Goal: Transaction & Acquisition: Subscribe to service/newsletter

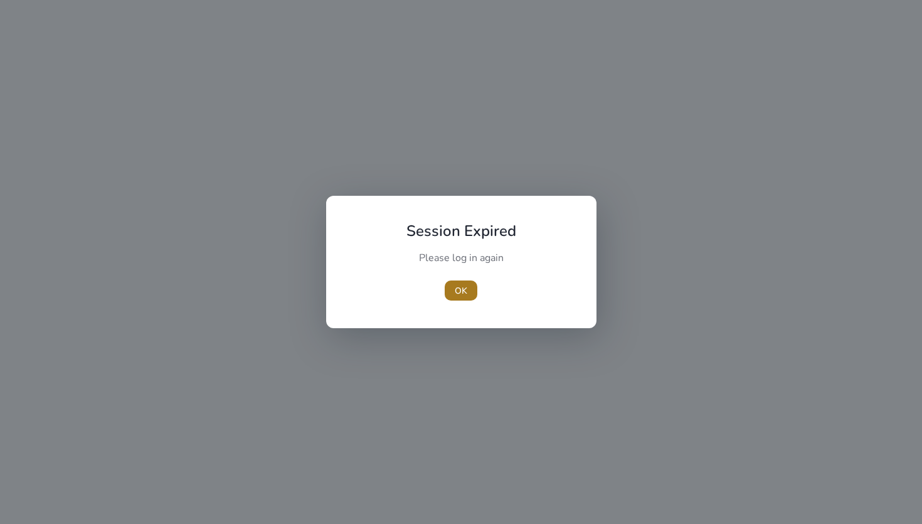
click at [464, 290] on span "OK" at bounding box center [461, 290] width 13 height 13
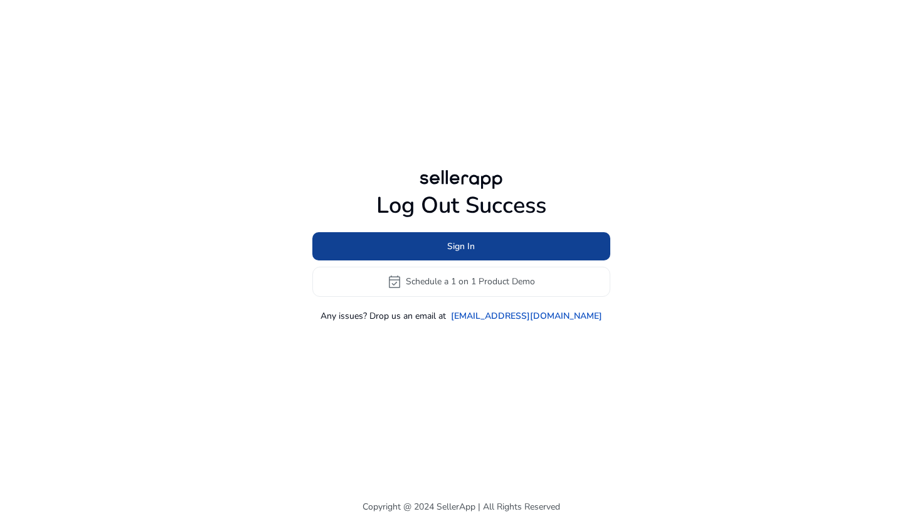
click at [515, 247] on span at bounding box center [461, 246] width 298 height 30
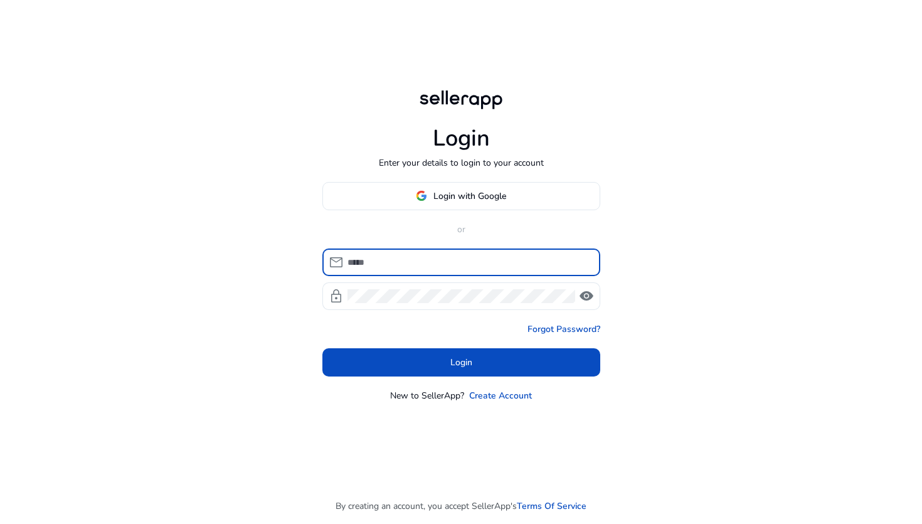
type input "**********"
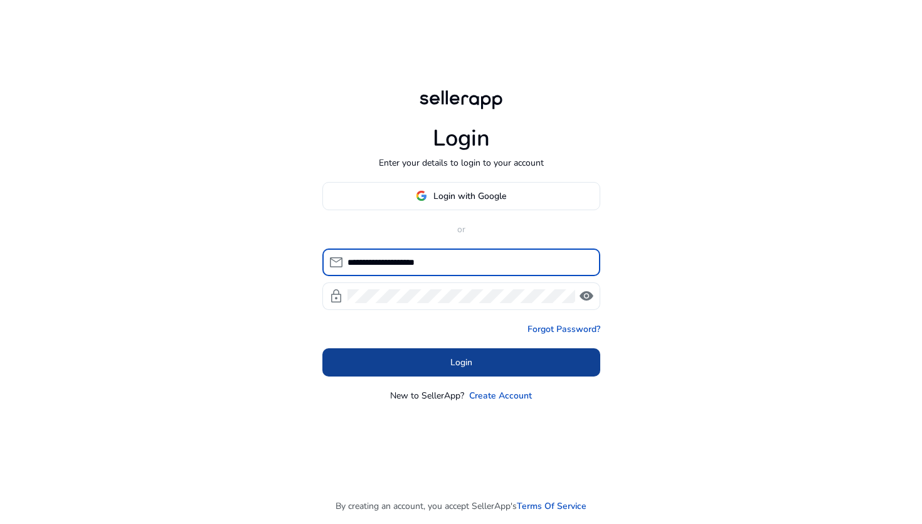
click at [388, 364] on span at bounding box center [461, 362] width 278 height 30
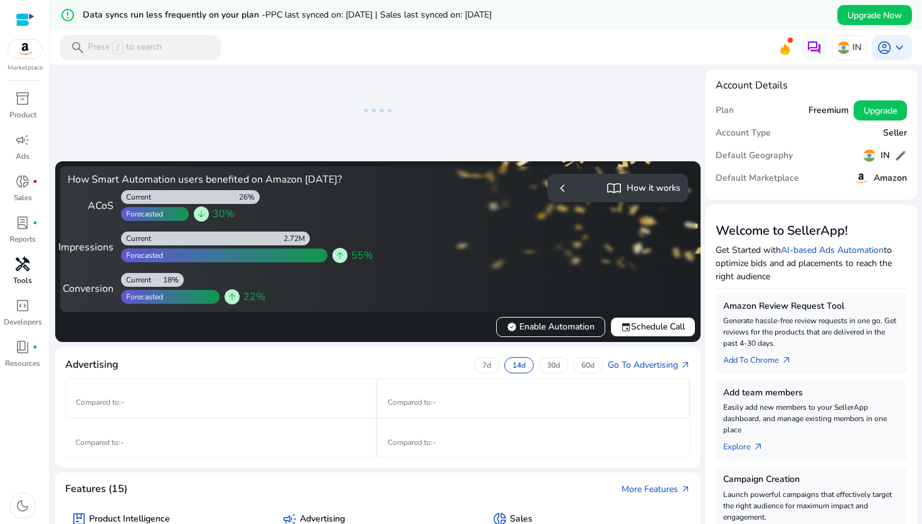
click at [23, 260] on span "handyman" at bounding box center [22, 264] width 15 height 15
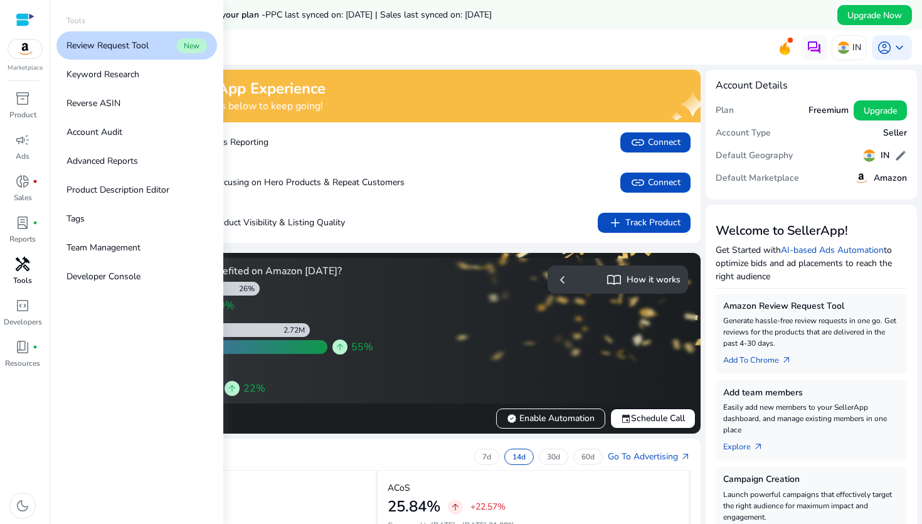
click at [23, 292] on link "handyman Tools" at bounding box center [22, 274] width 45 height 41
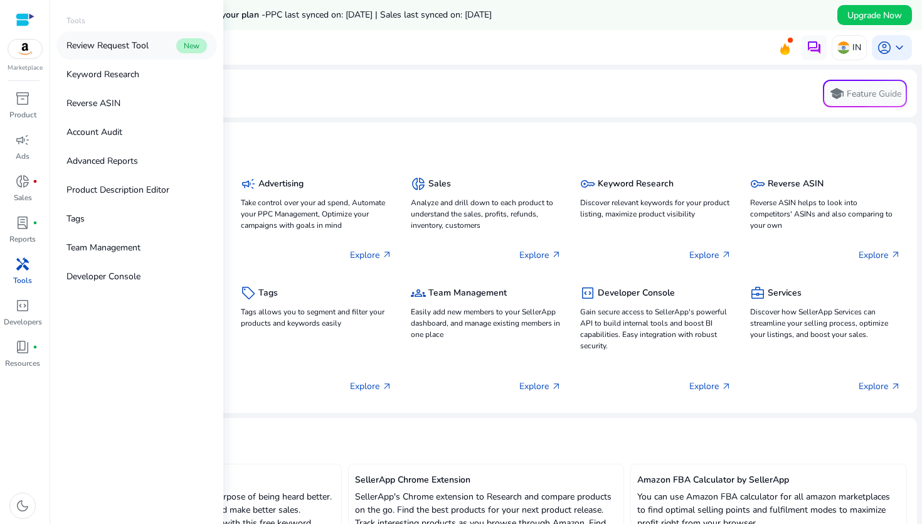
click at [136, 55] on link "Review Request Tool New" at bounding box center [136, 45] width 161 height 28
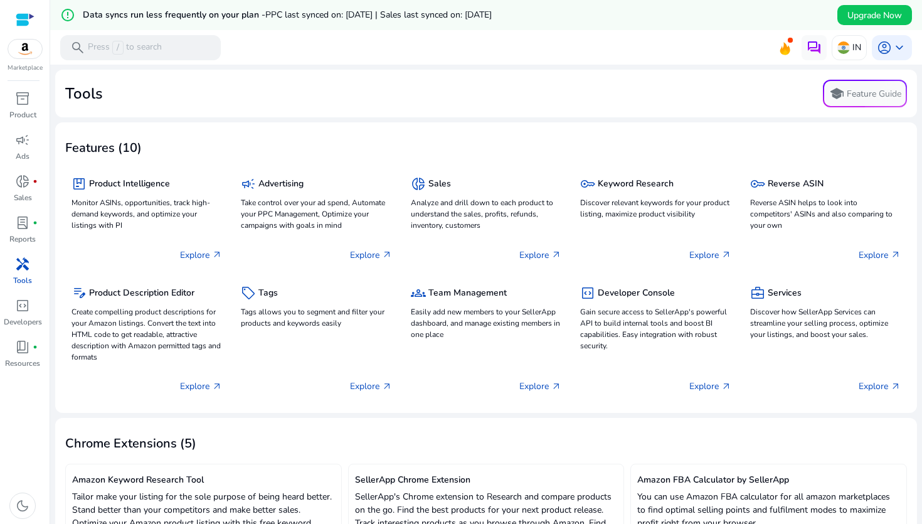
click at [22, 277] on p "Tools" at bounding box center [22, 280] width 19 height 11
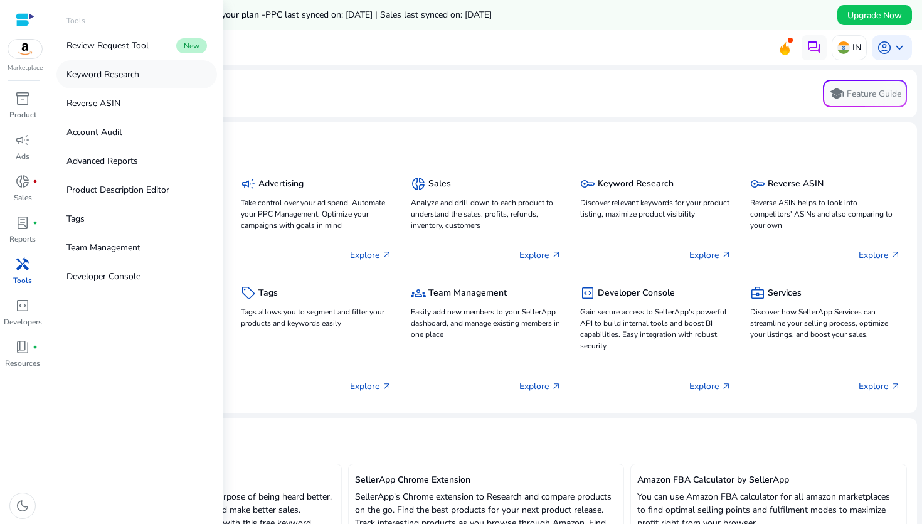
click at [132, 73] on p "Keyword Research" at bounding box center [103, 74] width 73 height 13
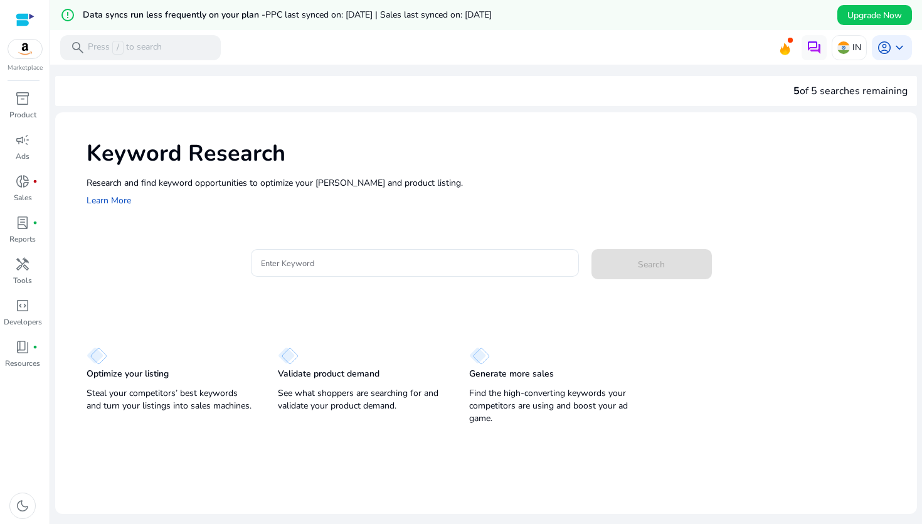
click at [364, 219] on div "Keyword Research Research and find keyword opportunities to optimize your ad ca…" at bounding box center [486, 172] width 862 height 120
click at [349, 274] on div at bounding box center [415, 263] width 308 height 28
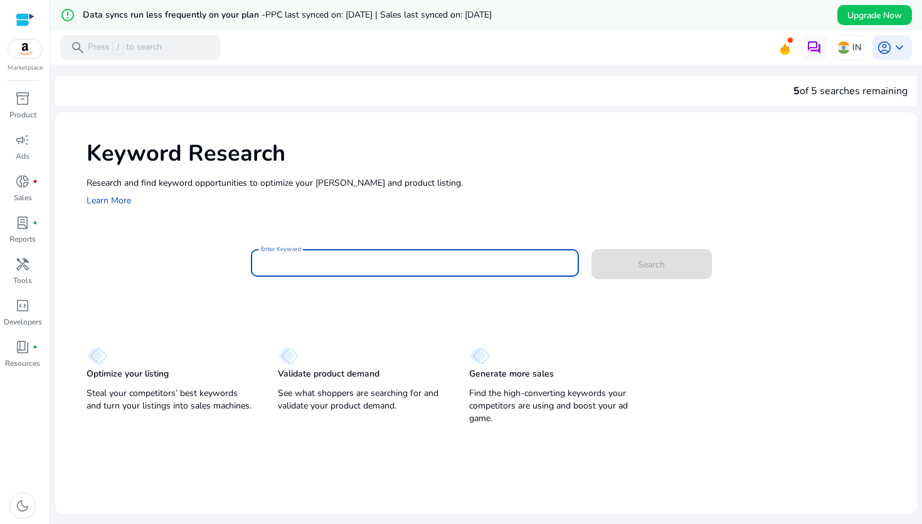
click at [360, 264] on input "Enter Keyword" at bounding box center [415, 263] width 308 height 14
type input "*****"
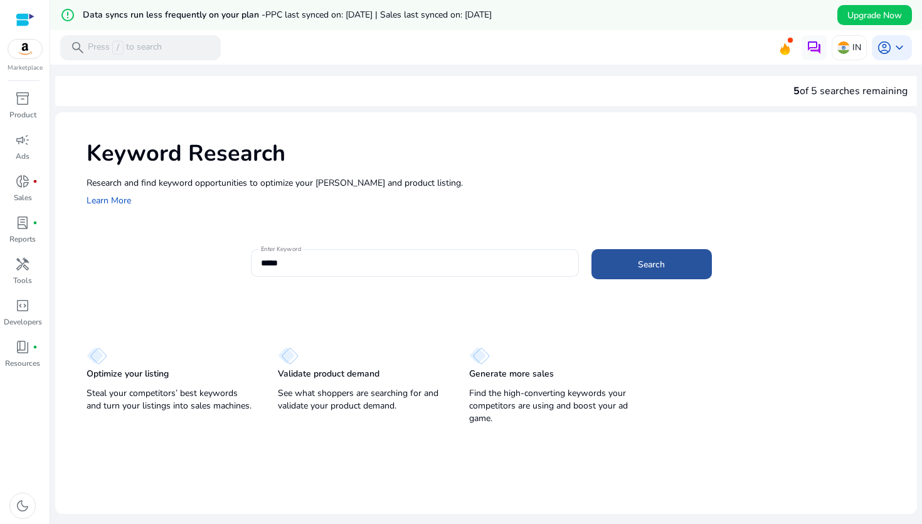
click at [659, 274] on span at bounding box center [652, 264] width 120 height 30
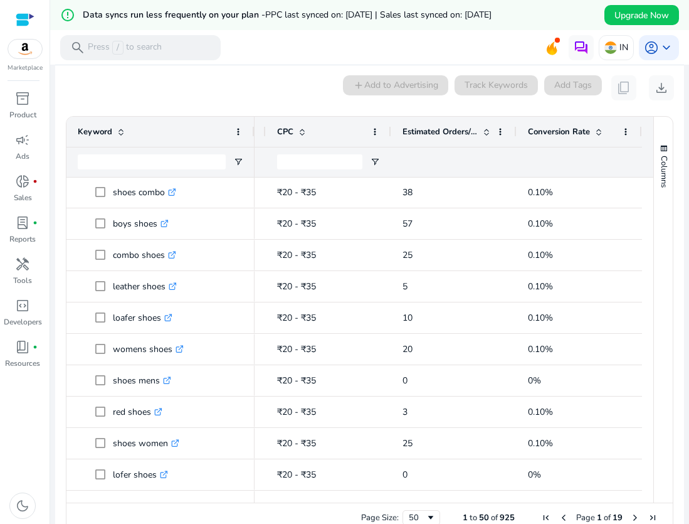
click at [322, 110] on ag-grid-angular "Press SPACE to select this row. Drag here to set row groups Drag here to set co…" at bounding box center [370, 325] width 628 height 430
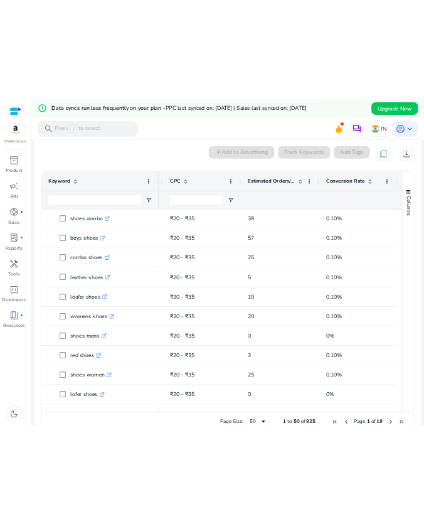
scroll to position [186, 0]
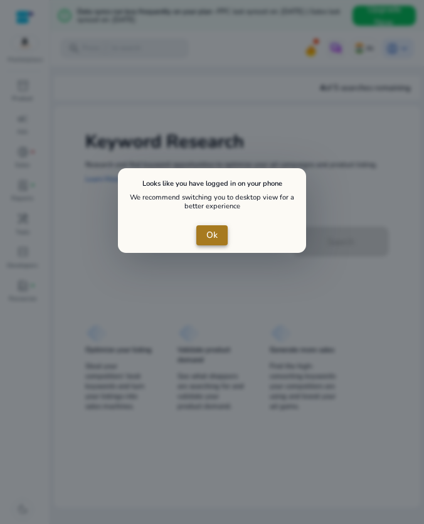
click at [211, 238] on span "Ok" at bounding box center [211, 234] width 11 height 13
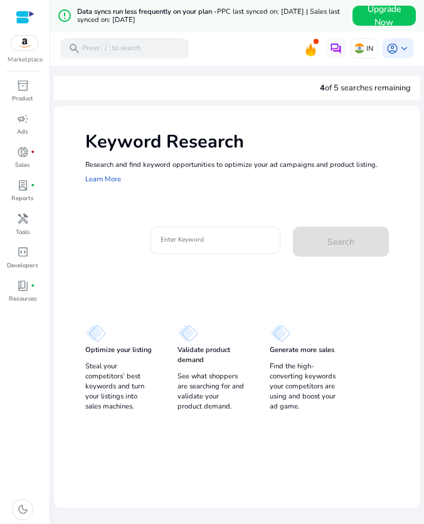
click at [209, 238] on input "Enter Keyword" at bounding box center [216, 240] width 110 height 14
click at [230, 240] on input "Enter Keyword" at bounding box center [216, 240] width 110 height 14
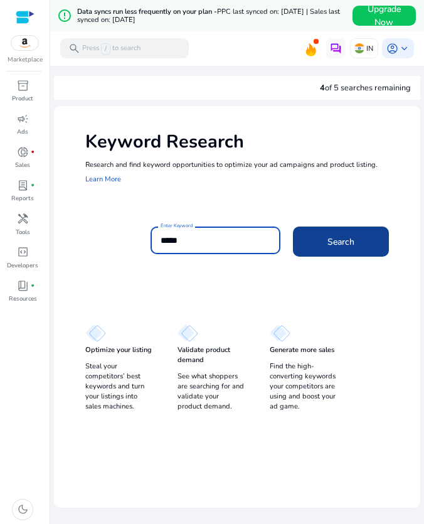
click at [323, 236] on span at bounding box center [341, 241] width 97 height 30
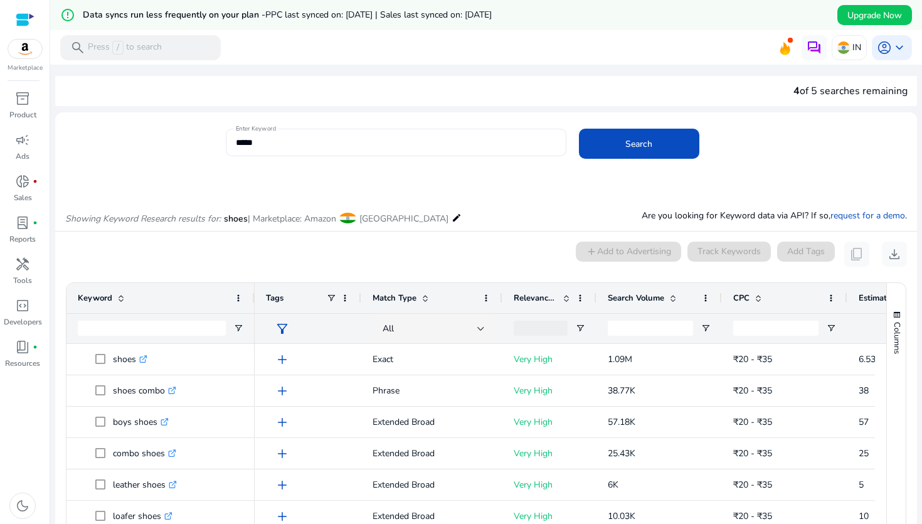
click at [358, 137] on input "*****" at bounding box center [396, 143] width 321 height 14
type input "*"
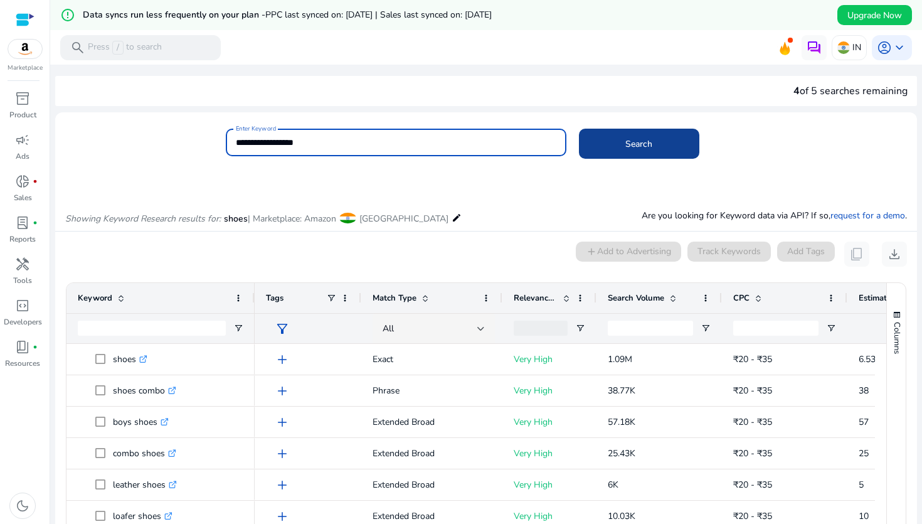
type input "**********"
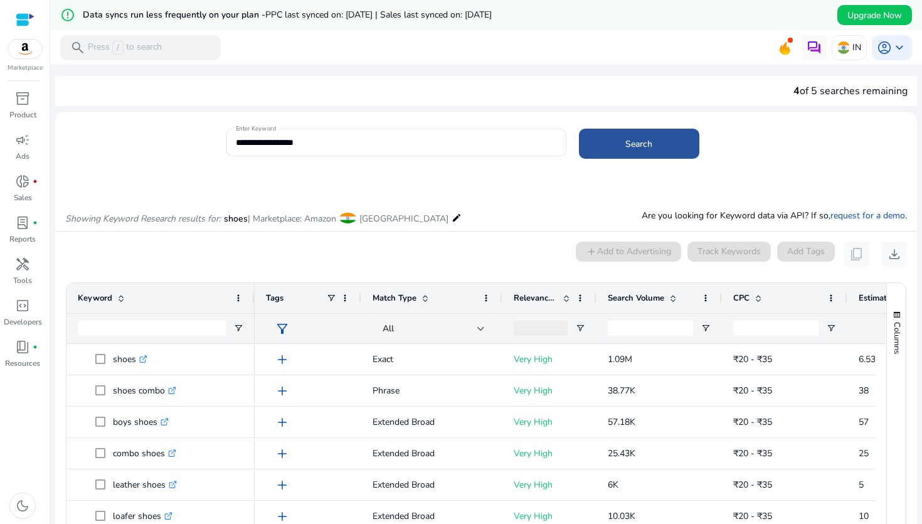
click at [423, 139] on span at bounding box center [639, 144] width 120 height 30
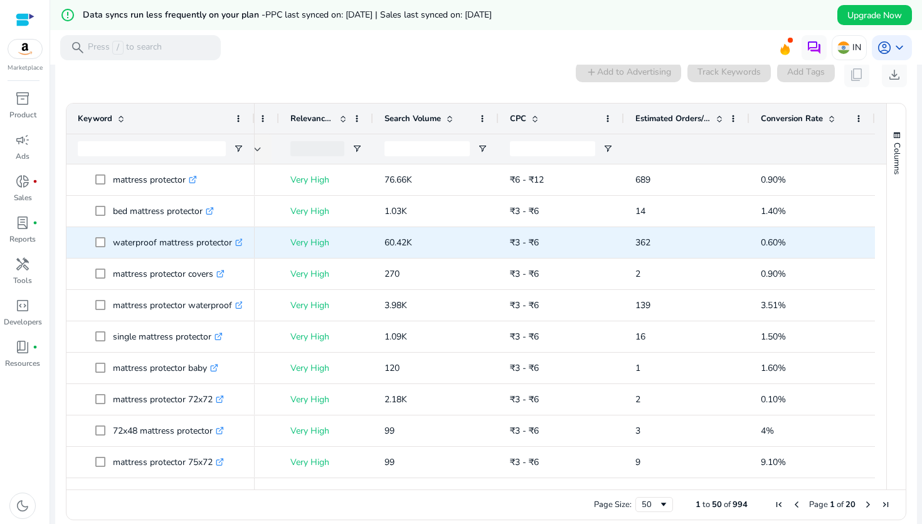
scroll to position [0, 29]
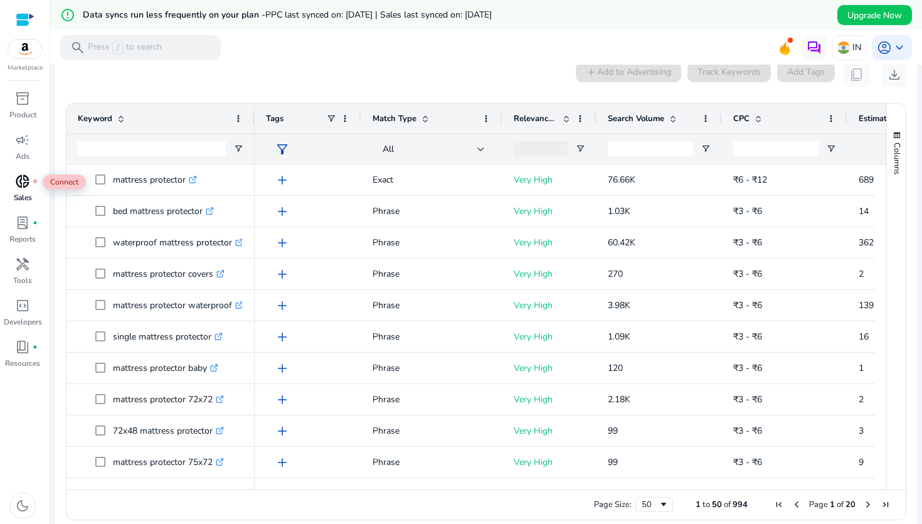
click at [19, 189] on span "donut_small" at bounding box center [22, 181] width 15 height 15
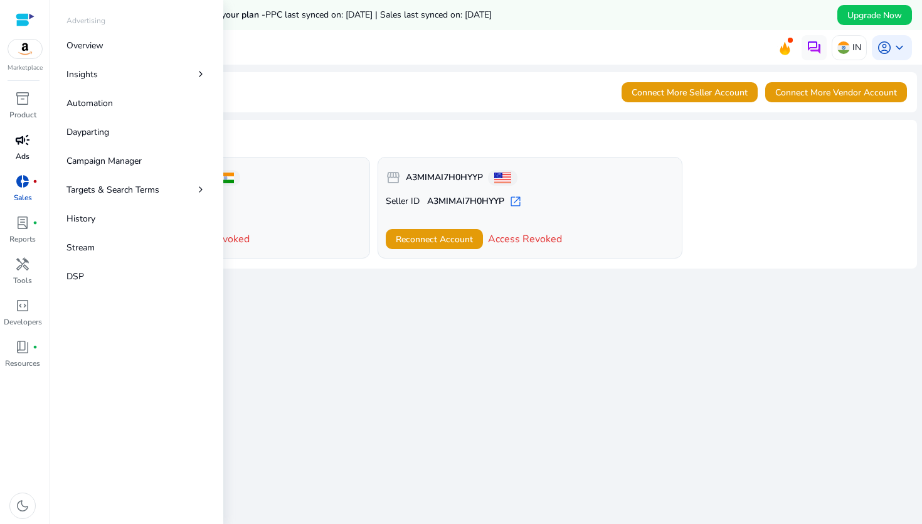
click at [23, 157] on p "Ads" at bounding box center [23, 156] width 14 height 11
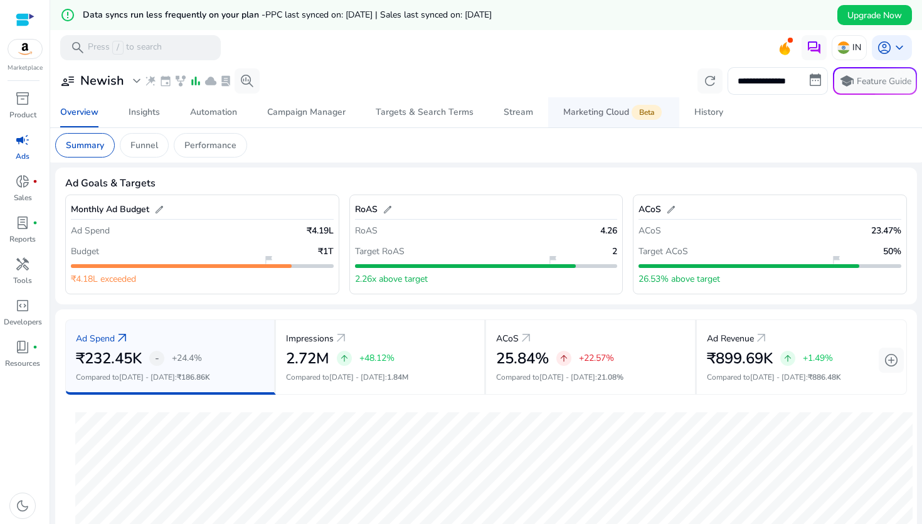
click at [423, 118] on span "Marketing Cloud Beta" at bounding box center [613, 112] width 101 height 30
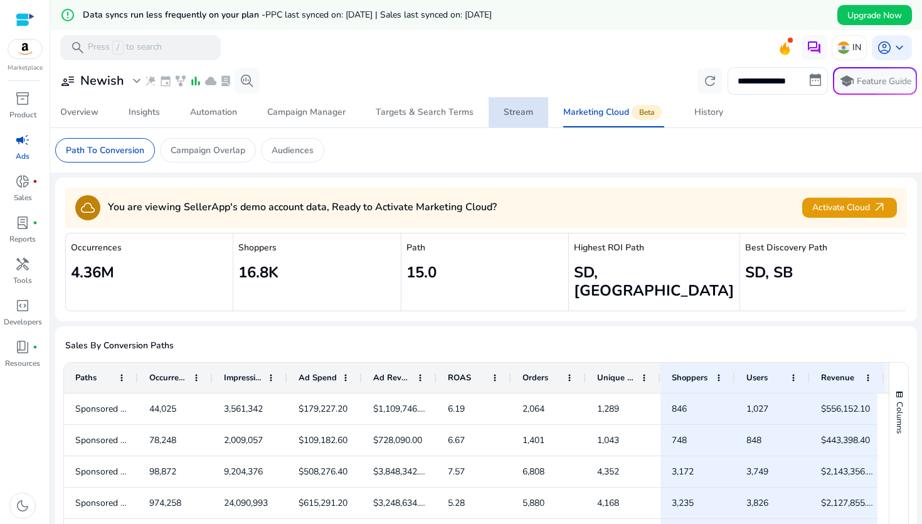
click at [423, 114] on link "Stream" at bounding box center [519, 112] width 60 height 30
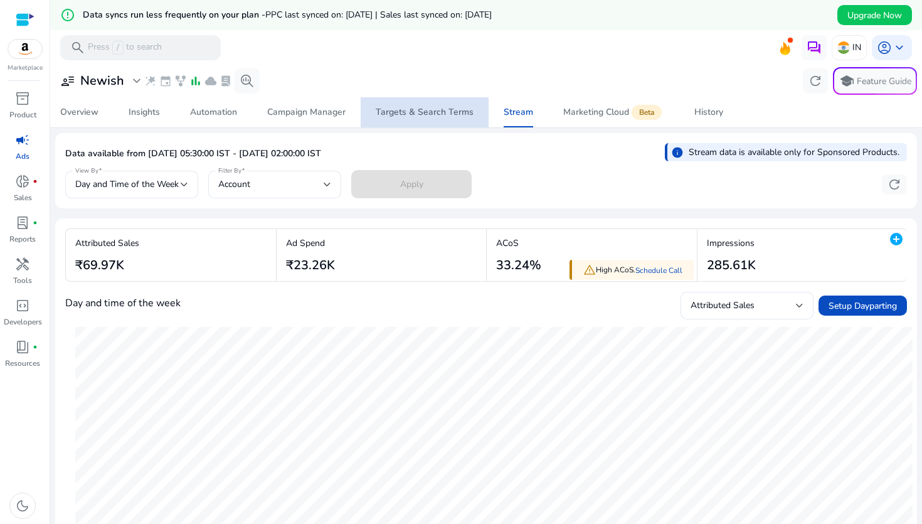
click at [423, 105] on span "Targets & Search Terms" at bounding box center [425, 112] width 98 height 30
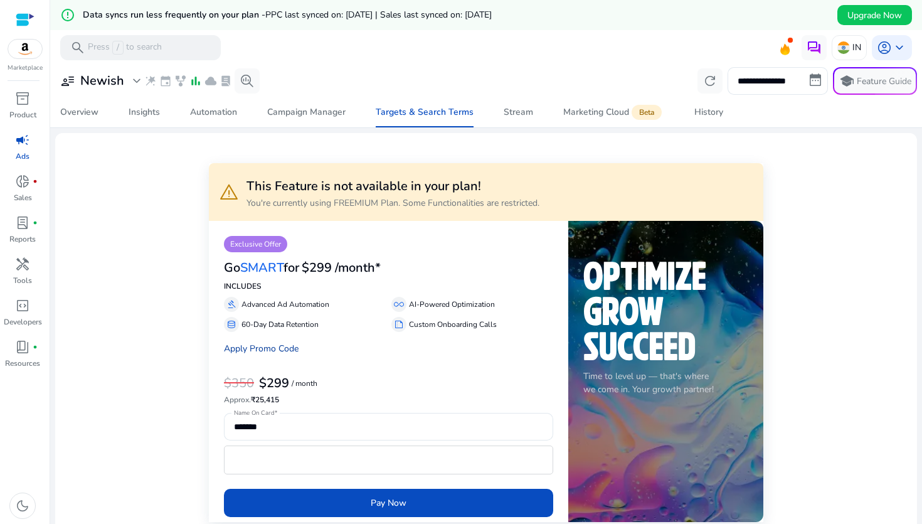
click at [270, 350] on link "Apply Promo Code" at bounding box center [261, 349] width 75 height 12
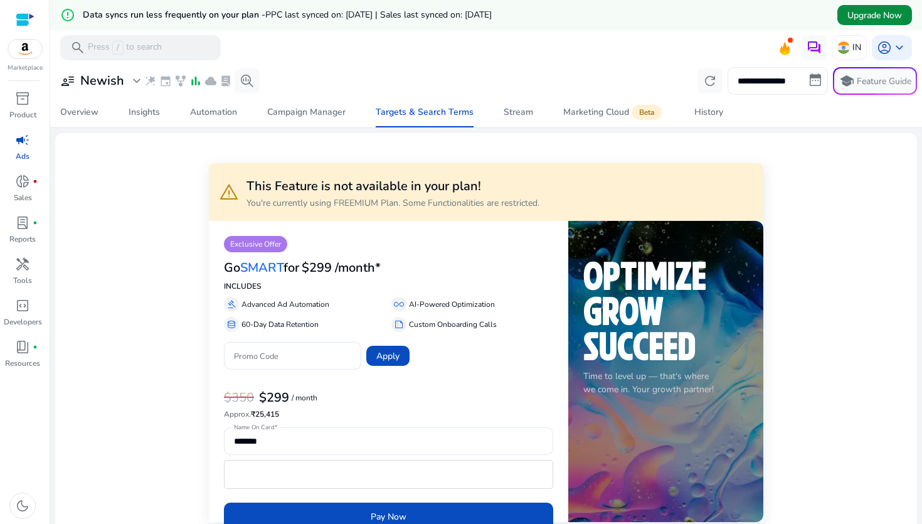
click at [423, 9] on span "Upgrade Now" at bounding box center [875, 15] width 55 height 13
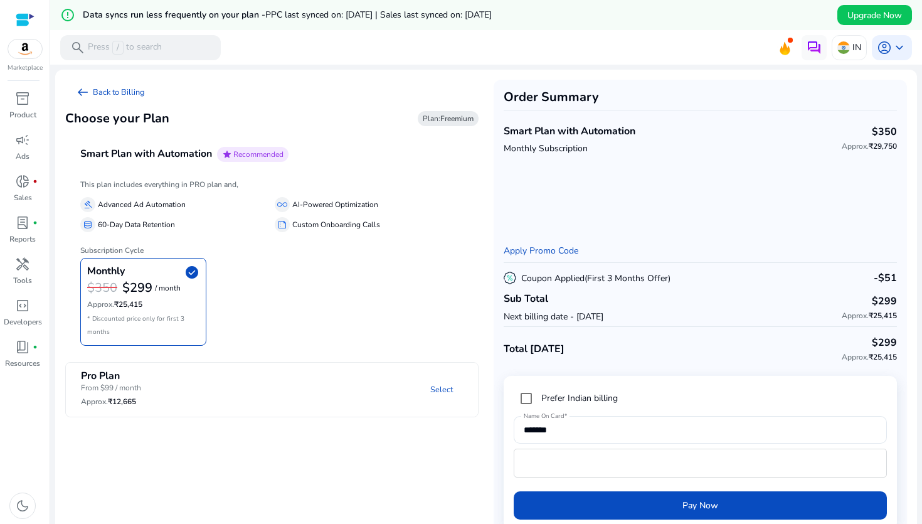
click at [263, 388] on mat-panel-description "Select" at bounding box center [346, 390] width 263 height 40
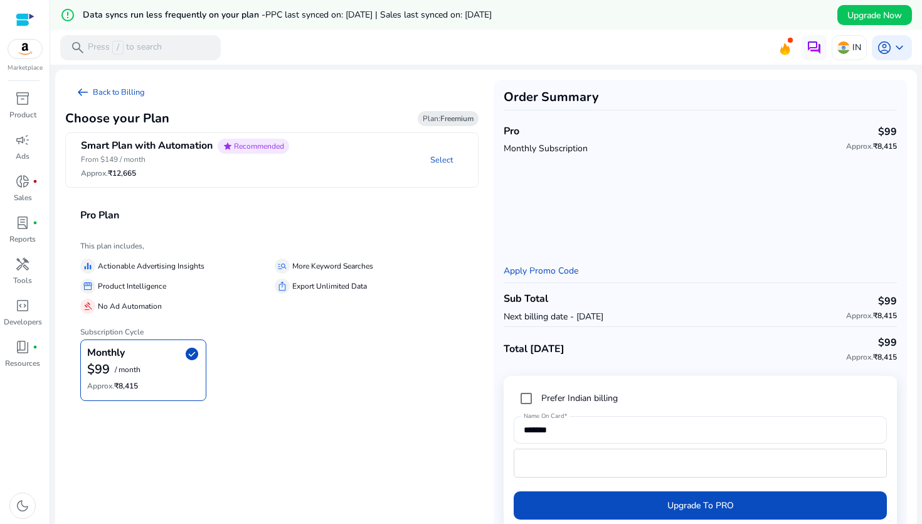
click at [257, 171] on h6 "Approx. ₹12,665" at bounding box center [185, 173] width 208 height 9
